Goal: Use online tool/utility

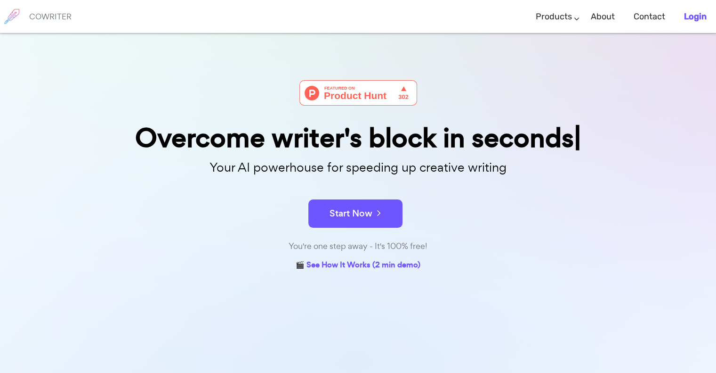
click at [386, 16] on b "Login" at bounding box center [695, 16] width 23 height 10
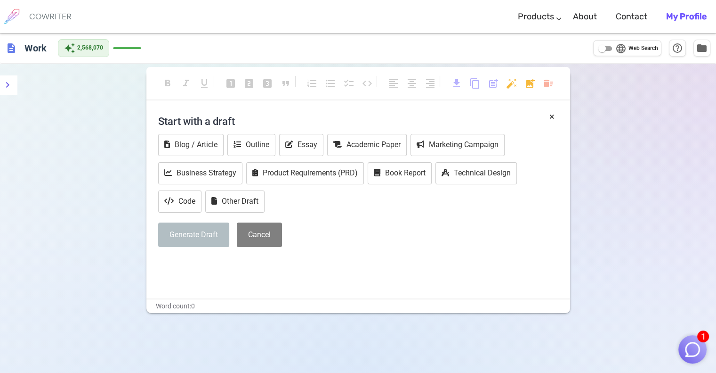
click at [386, 339] on button "1" at bounding box center [693, 349] width 28 height 28
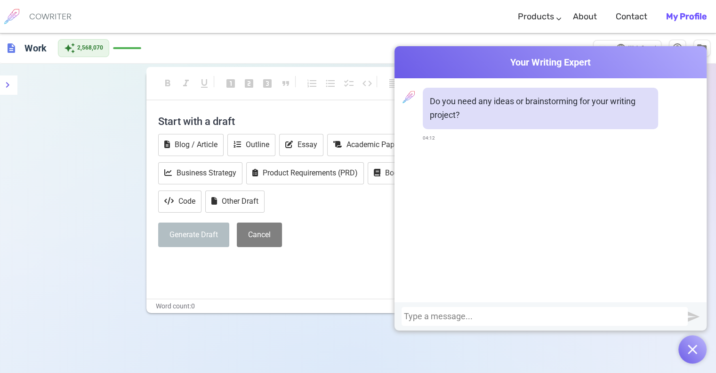
click at [386, 317] on div at bounding box center [545, 315] width 282 height 9
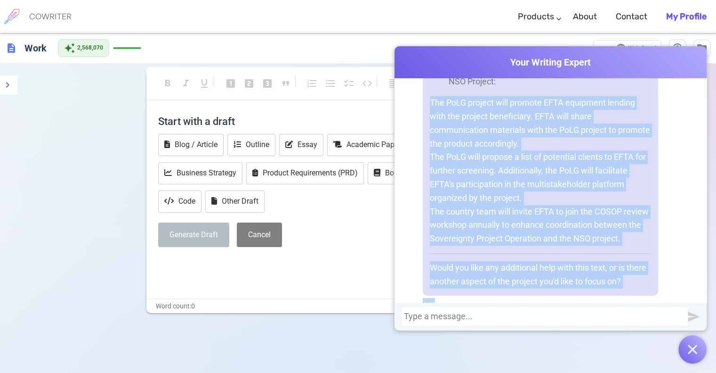
scroll to position [361, 0]
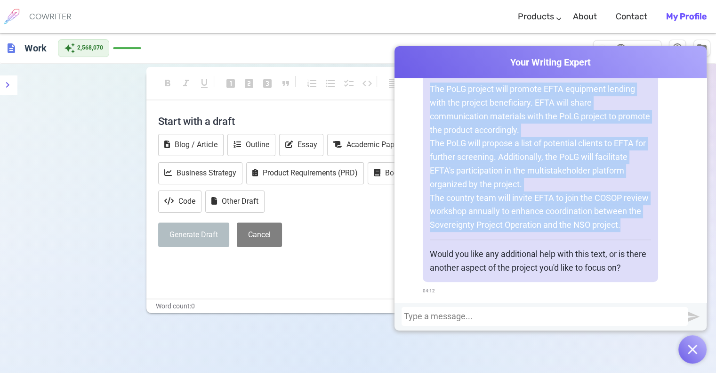
drag, startPoint x: 426, startPoint y: 163, endPoint x: 640, endPoint y: 220, distance: 221.6
click at [386, 220] on div "Certainly! Here's a revised version of the text for clarity and correctness: Ho…" at bounding box center [541, 148] width 236 height 268
copy div "The PoLG project will promote EFTA equipment lending with the project beneficia…"
